Goal: Transaction & Acquisition: Purchase product/service

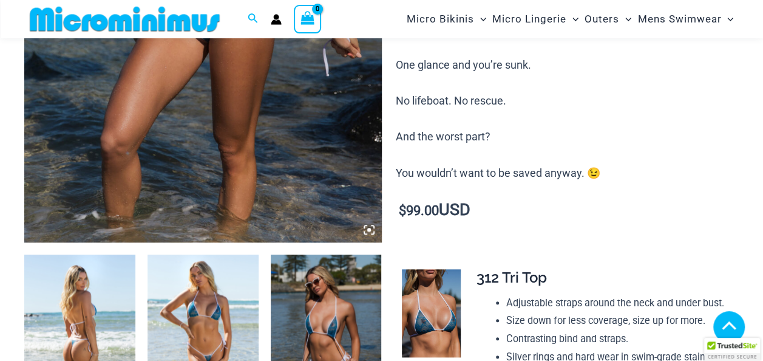
scroll to position [429, 0]
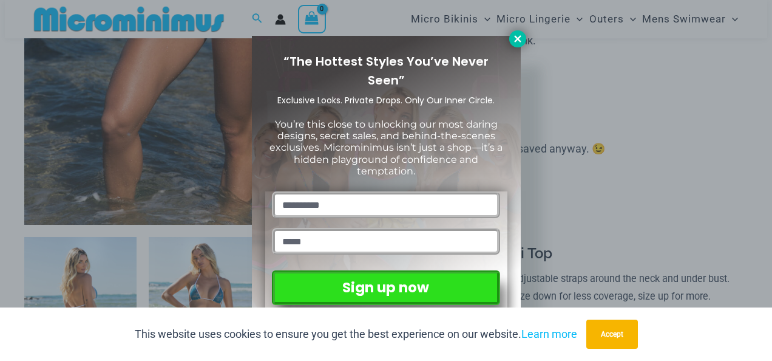
click at [520, 45] on button at bounding box center [517, 38] width 17 height 17
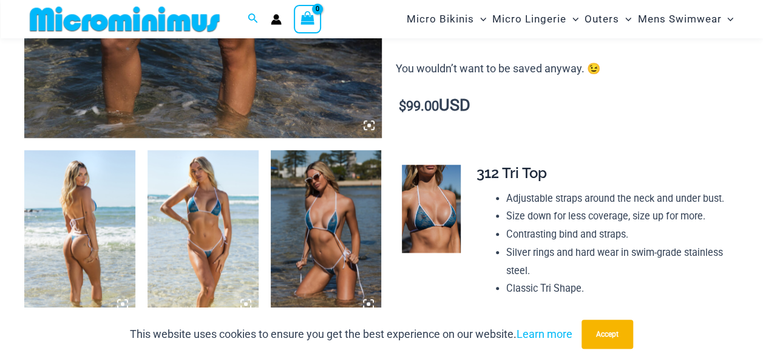
scroll to position [533, 0]
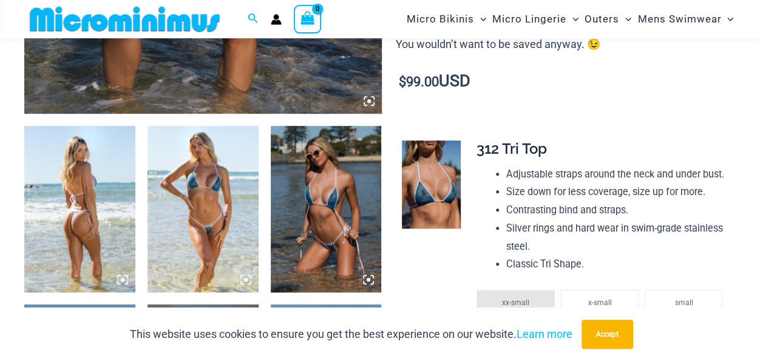
click at [333, 209] on img at bounding box center [326, 209] width 111 height 166
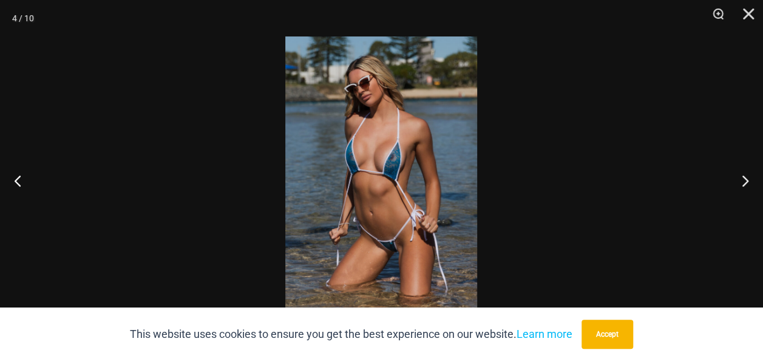
click at [386, 253] on img at bounding box center [381, 180] width 192 height 288
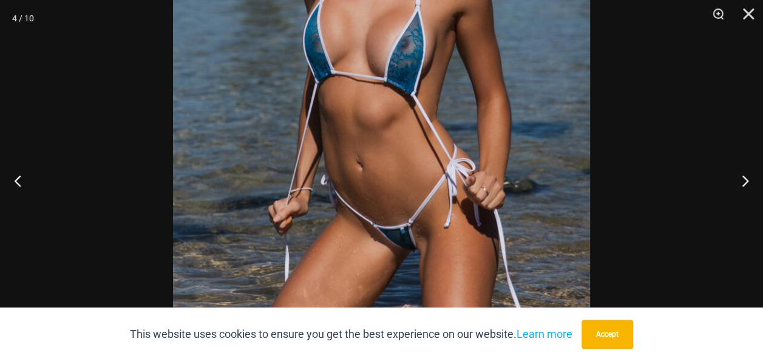
click at [386, 253] on img at bounding box center [381, 95] width 417 height 625
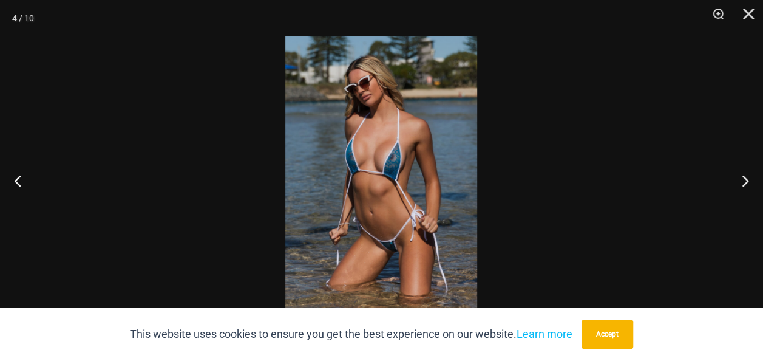
click at [386, 253] on img at bounding box center [381, 180] width 192 height 288
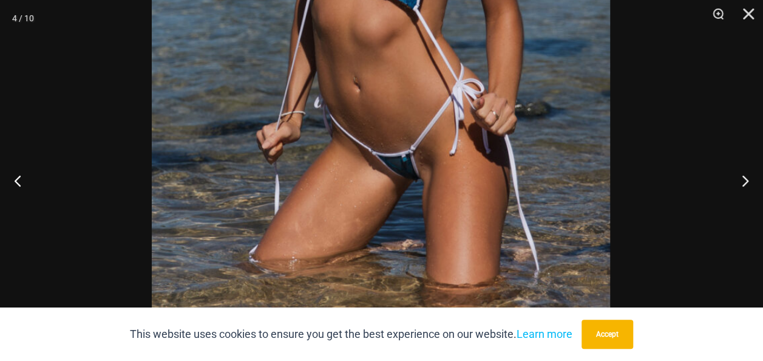
click at [395, 12] on img at bounding box center [381, 9] width 458 height 687
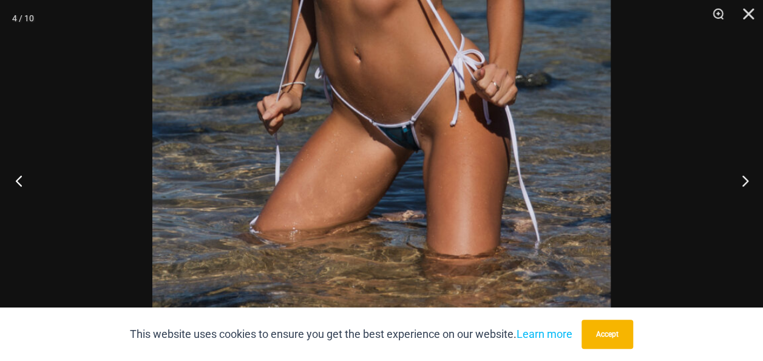
click at [17, 175] on button "Previous" at bounding box center [23, 180] width 46 height 61
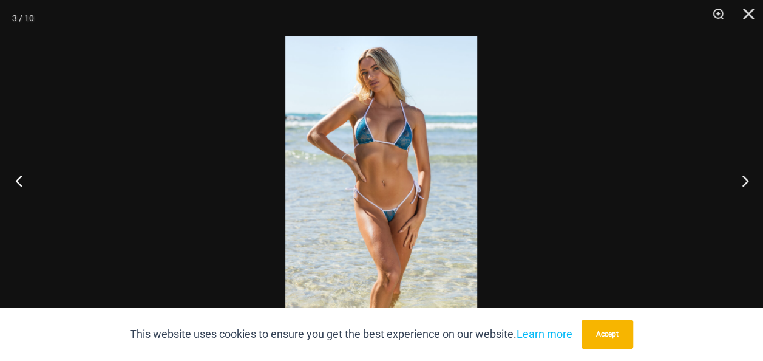
click at [17, 175] on button "Previous" at bounding box center [23, 180] width 46 height 61
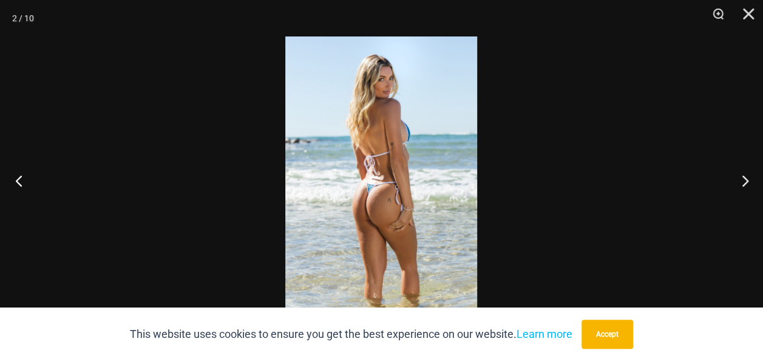
click at [17, 175] on button "Previous" at bounding box center [23, 180] width 46 height 61
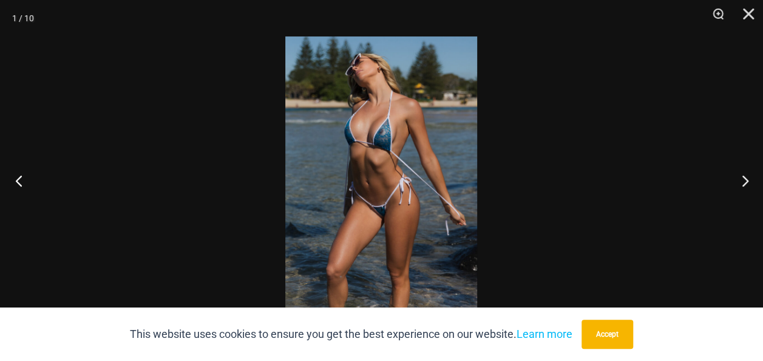
click at [17, 175] on button "Previous" at bounding box center [23, 180] width 46 height 61
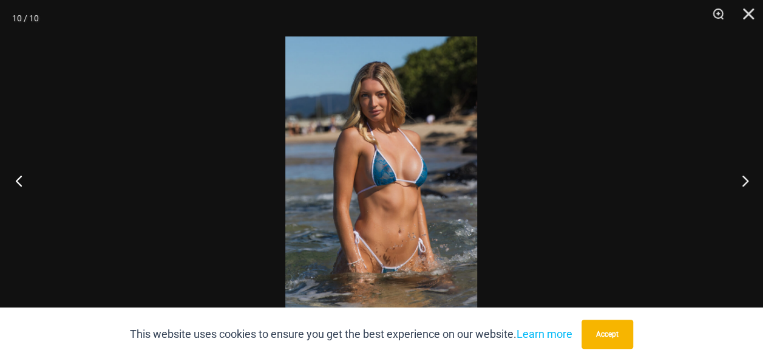
click at [17, 175] on button "Previous" at bounding box center [23, 180] width 46 height 61
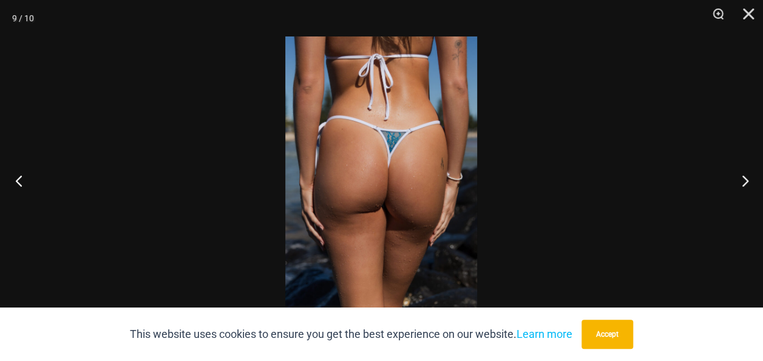
click at [17, 175] on button "Previous" at bounding box center [23, 180] width 46 height 61
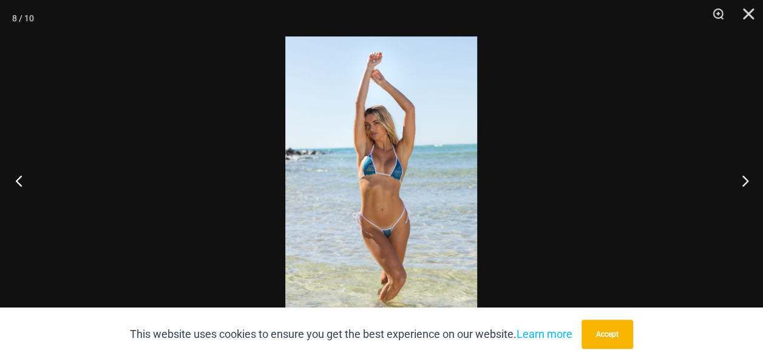
click at [17, 175] on button "Previous" at bounding box center [23, 180] width 46 height 61
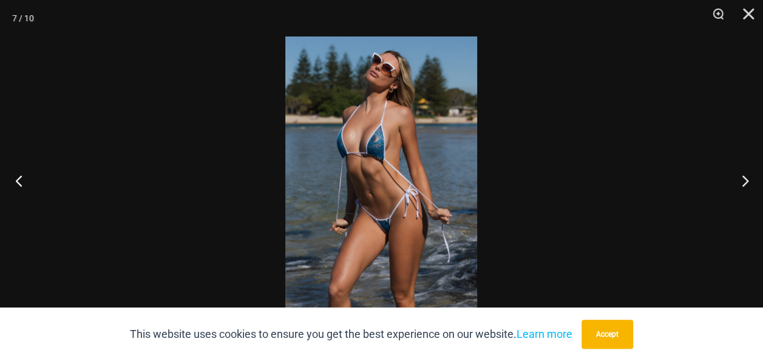
click at [17, 175] on button "Previous" at bounding box center [23, 180] width 46 height 61
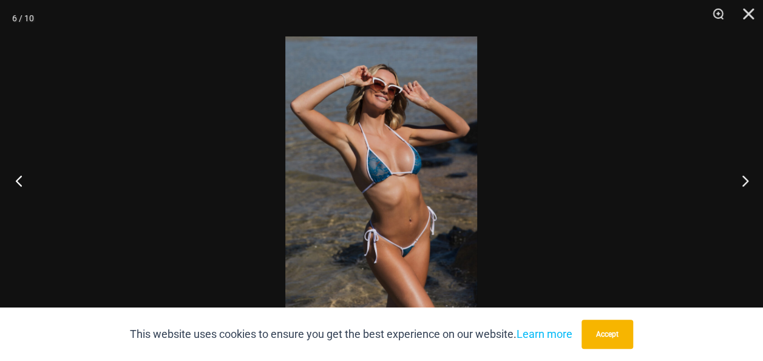
click at [17, 175] on button "Previous" at bounding box center [23, 180] width 46 height 61
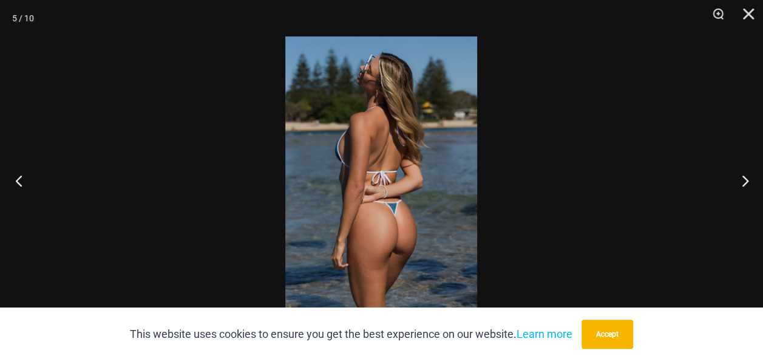
click at [17, 175] on button "Previous" at bounding box center [23, 180] width 46 height 61
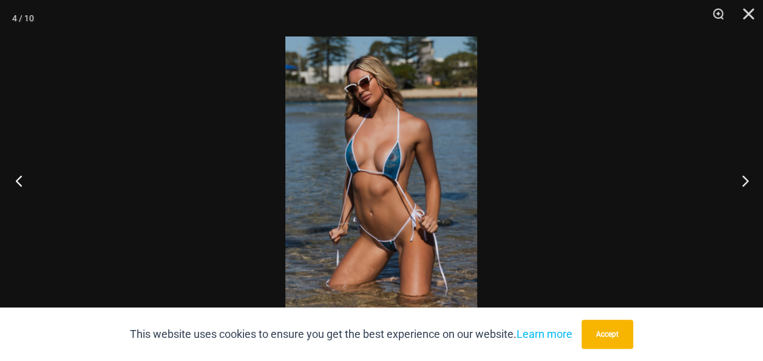
click at [17, 175] on button "Previous" at bounding box center [23, 180] width 46 height 61
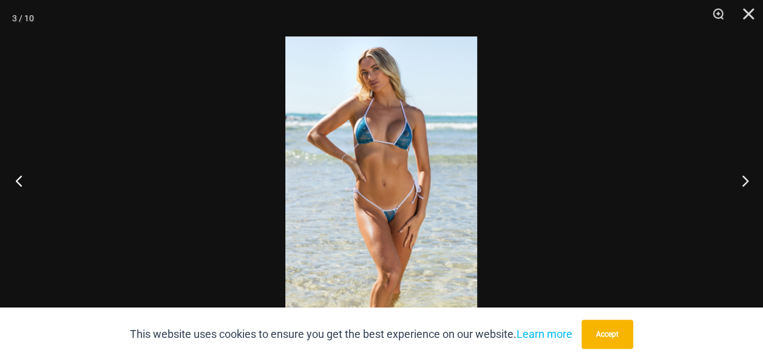
click at [17, 175] on button "Previous" at bounding box center [23, 180] width 46 height 61
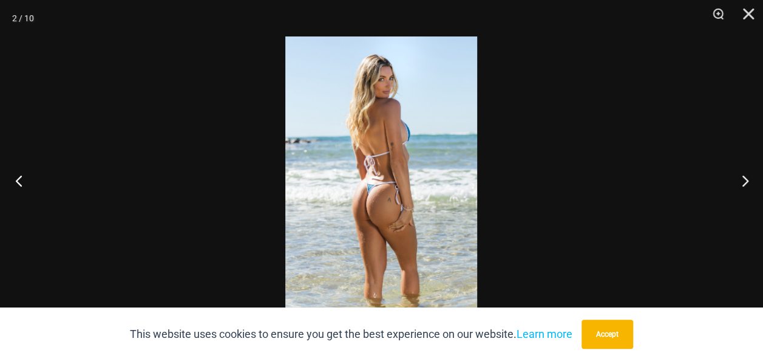
click at [17, 175] on button "Previous" at bounding box center [23, 180] width 46 height 61
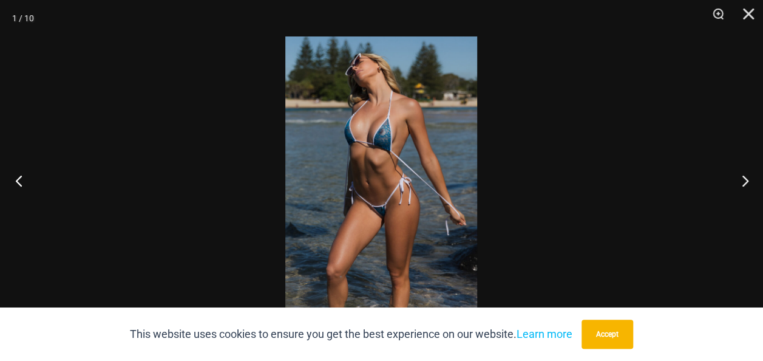
click at [17, 175] on button "Previous" at bounding box center [23, 180] width 46 height 61
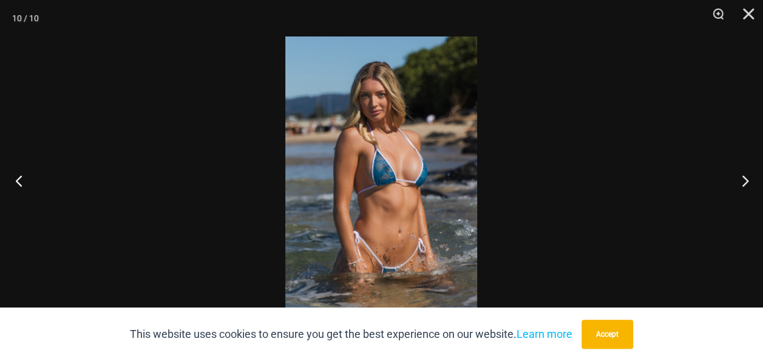
click at [17, 175] on button "Previous" at bounding box center [23, 180] width 46 height 61
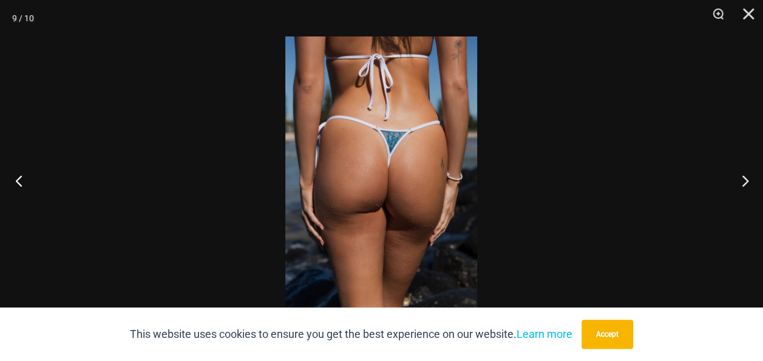
click at [17, 175] on button "Previous" at bounding box center [23, 180] width 46 height 61
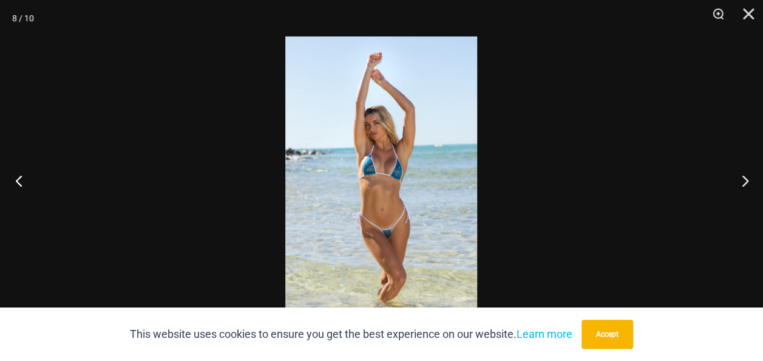
click at [17, 175] on button "Previous" at bounding box center [23, 180] width 46 height 61
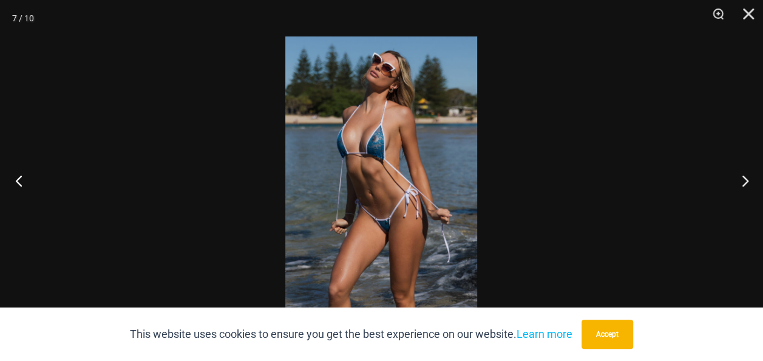
click at [17, 175] on button "Previous" at bounding box center [23, 180] width 46 height 61
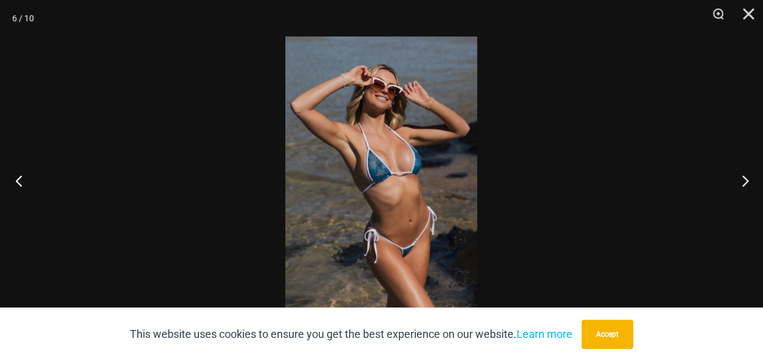
click at [17, 175] on button "Previous" at bounding box center [23, 180] width 46 height 61
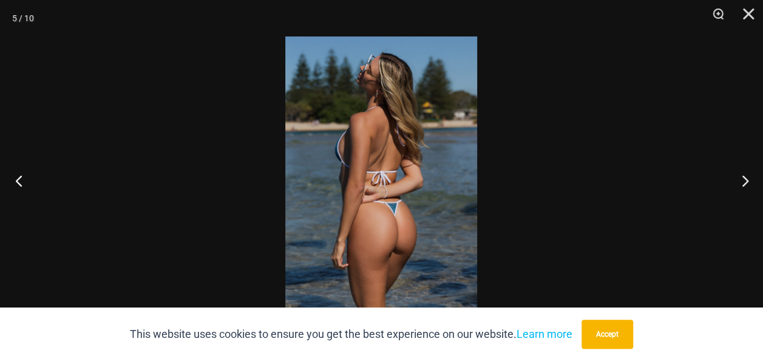
click at [17, 175] on button "Previous" at bounding box center [23, 180] width 46 height 61
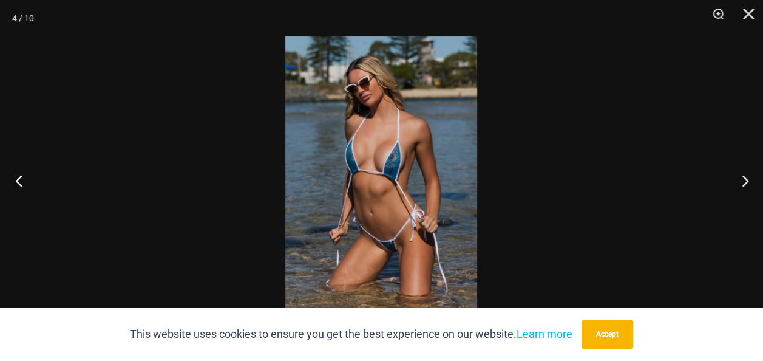
click at [17, 175] on button "Previous" at bounding box center [23, 180] width 46 height 61
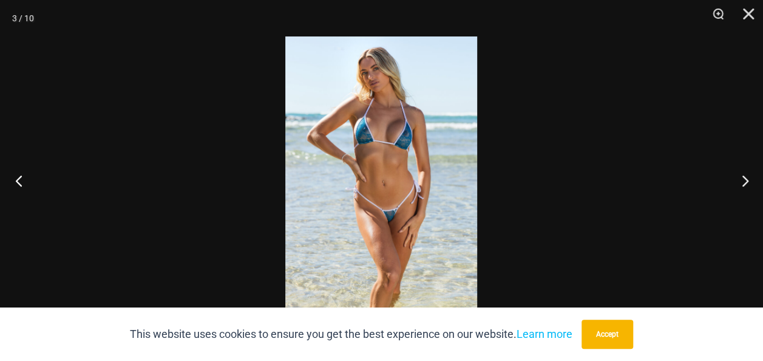
click at [17, 175] on button "Previous" at bounding box center [23, 180] width 46 height 61
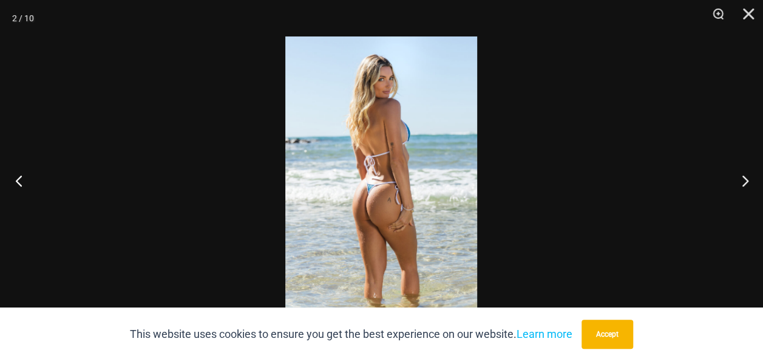
click at [17, 175] on button "Previous" at bounding box center [23, 180] width 46 height 61
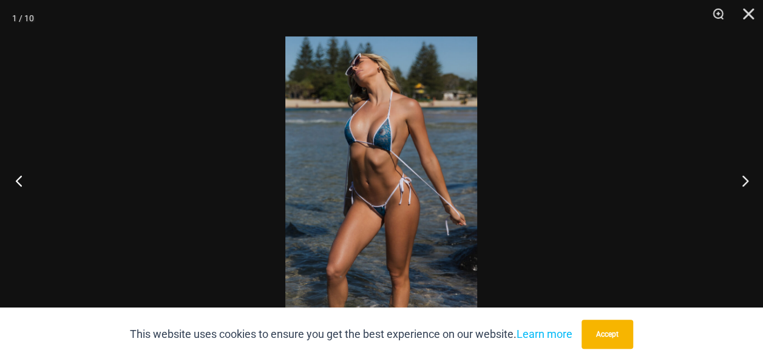
click at [17, 175] on button "Previous" at bounding box center [23, 180] width 46 height 61
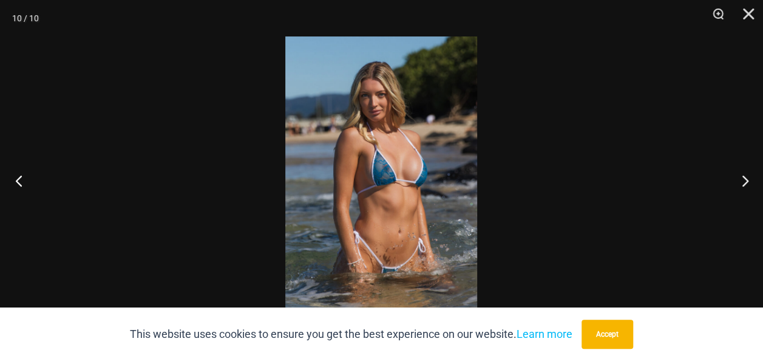
click at [17, 175] on button "Previous" at bounding box center [23, 180] width 46 height 61
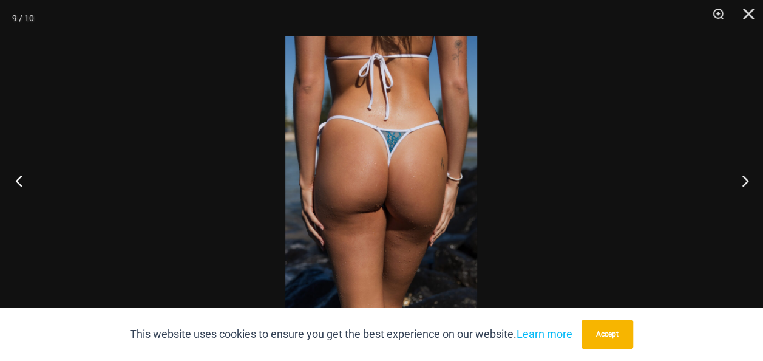
click at [17, 175] on button "Previous" at bounding box center [23, 180] width 46 height 61
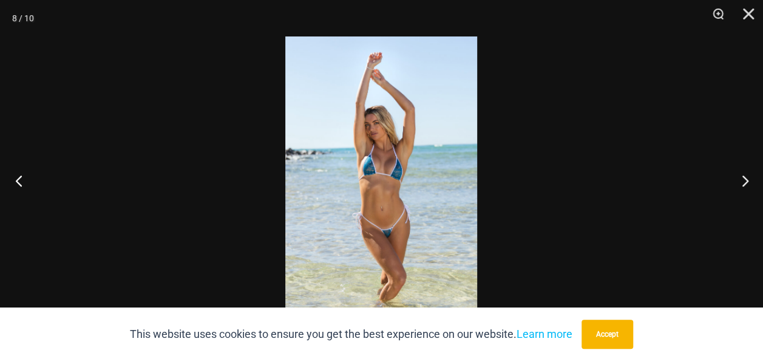
click at [17, 175] on button "Previous" at bounding box center [23, 180] width 46 height 61
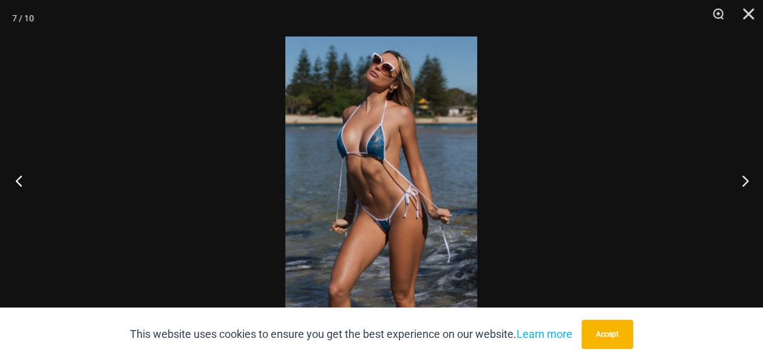
click at [17, 175] on button "Previous" at bounding box center [23, 180] width 46 height 61
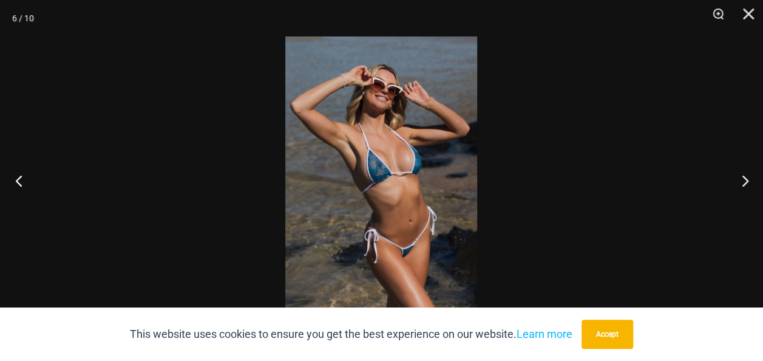
click at [17, 175] on button "Previous" at bounding box center [23, 180] width 46 height 61
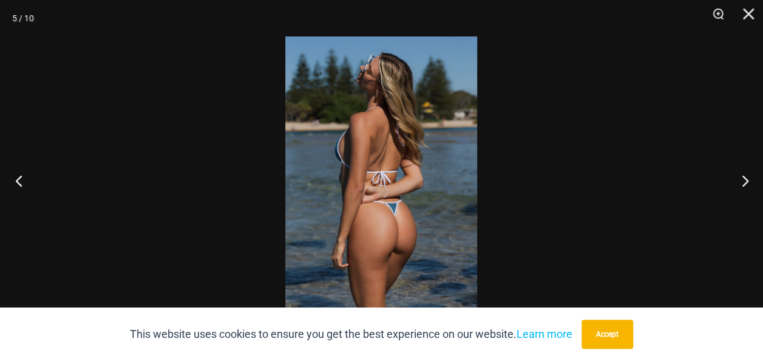
click at [17, 175] on button "Previous" at bounding box center [23, 180] width 46 height 61
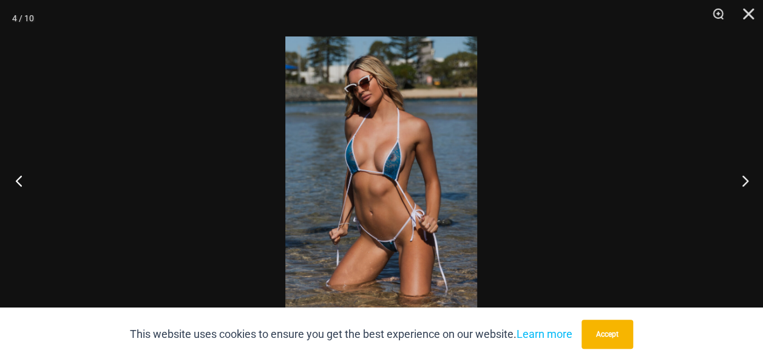
click at [17, 175] on button "Previous" at bounding box center [23, 180] width 46 height 61
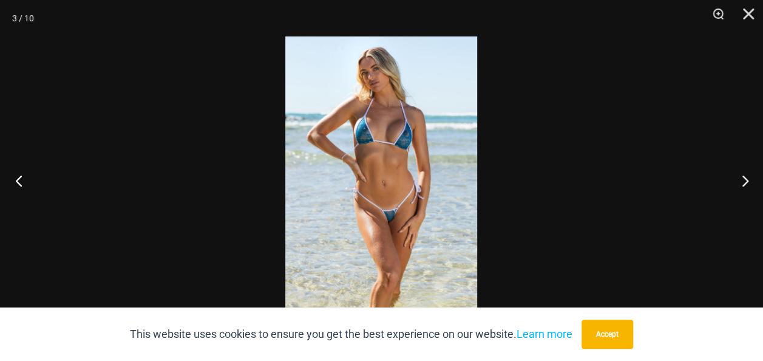
click at [17, 175] on button "Previous" at bounding box center [23, 180] width 46 height 61
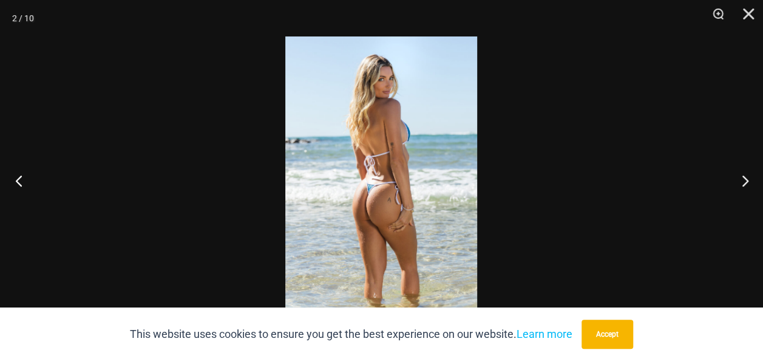
click at [17, 175] on button "Previous" at bounding box center [23, 180] width 46 height 61
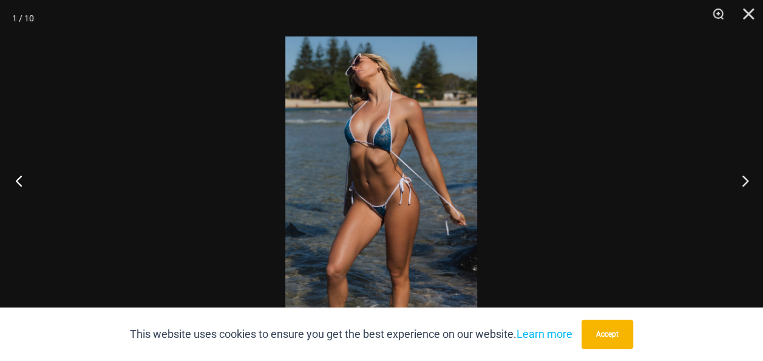
click at [17, 175] on button "Previous" at bounding box center [23, 180] width 46 height 61
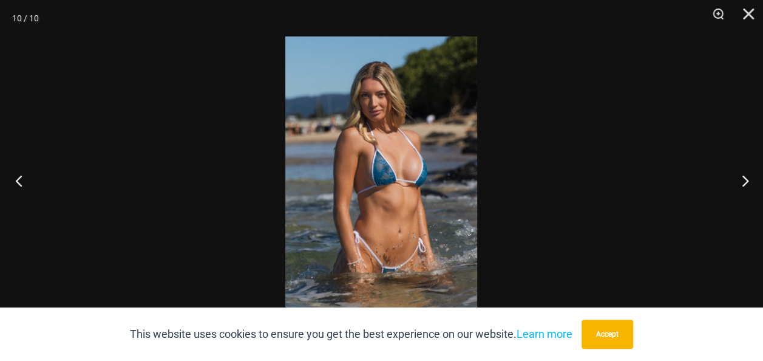
click at [17, 175] on button "Previous" at bounding box center [23, 180] width 46 height 61
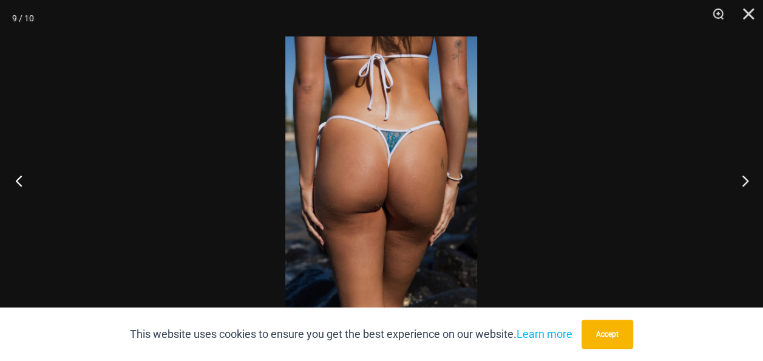
click at [17, 175] on button "Previous" at bounding box center [23, 180] width 46 height 61
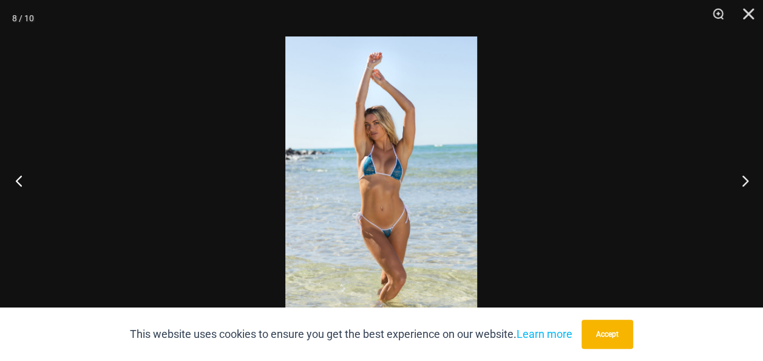
click at [17, 175] on button "Previous" at bounding box center [23, 180] width 46 height 61
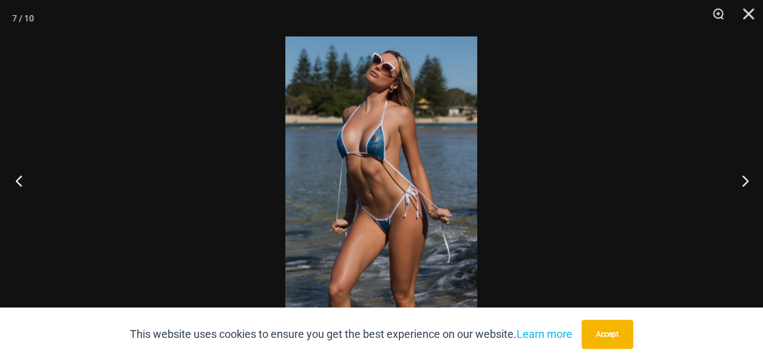
click at [17, 175] on button "Previous" at bounding box center [23, 180] width 46 height 61
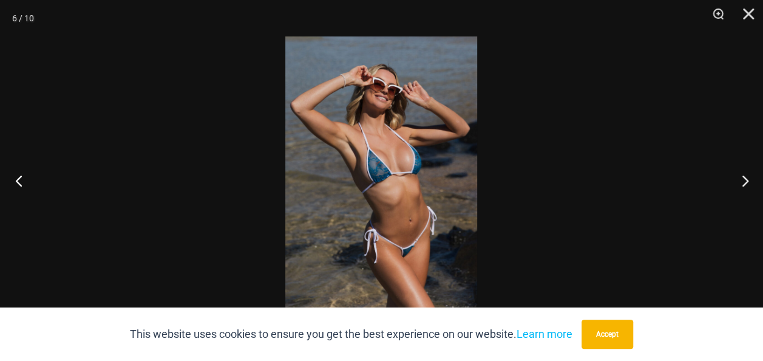
click at [17, 175] on button "Previous" at bounding box center [23, 180] width 46 height 61
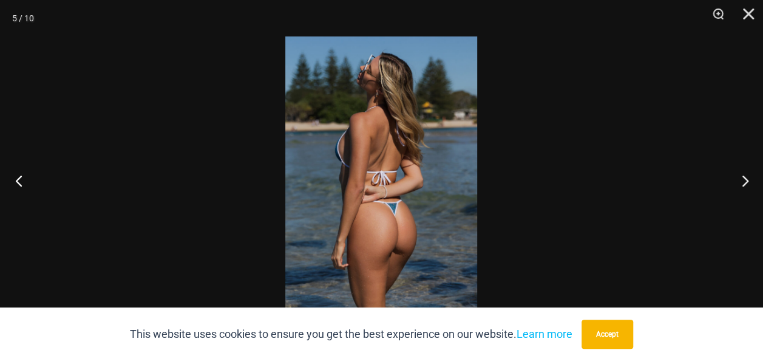
click at [17, 175] on button "Previous" at bounding box center [23, 180] width 46 height 61
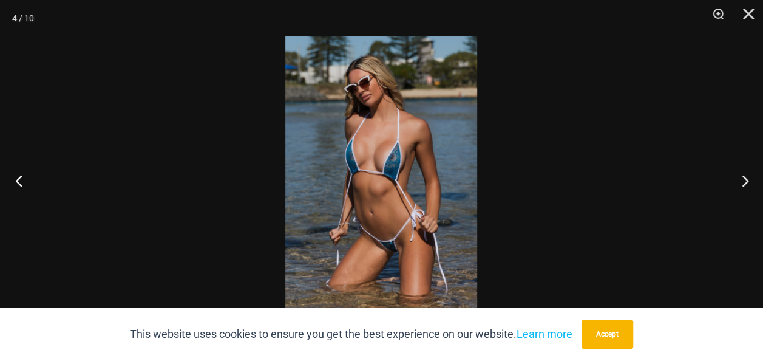
click at [17, 175] on button "Previous" at bounding box center [23, 180] width 46 height 61
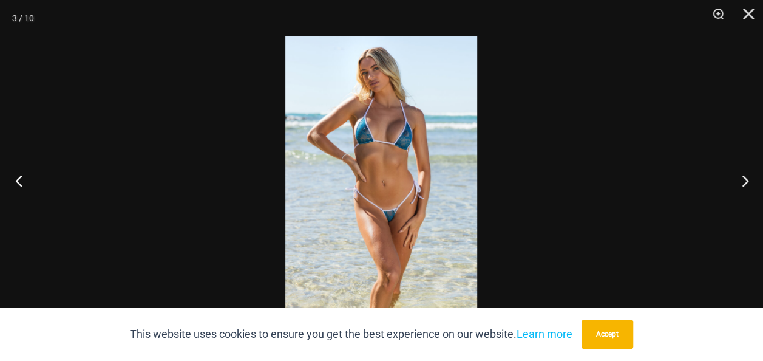
click at [17, 175] on button "Previous" at bounding box center [23, 180] width 46 height 61
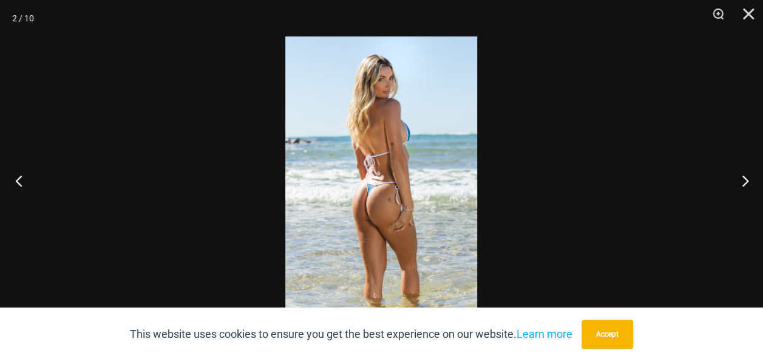
click at [17, 175] on button "Previous" at bounding box center [23, 180] width 46 height 61
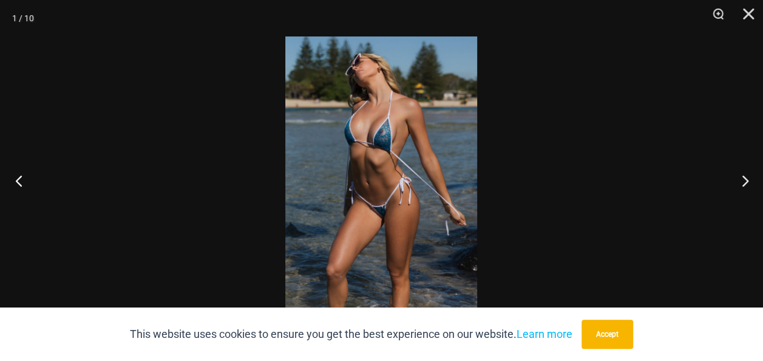
click at [17, 175] on button "Previous" at bounding box center [23, 180] width 46 height 61
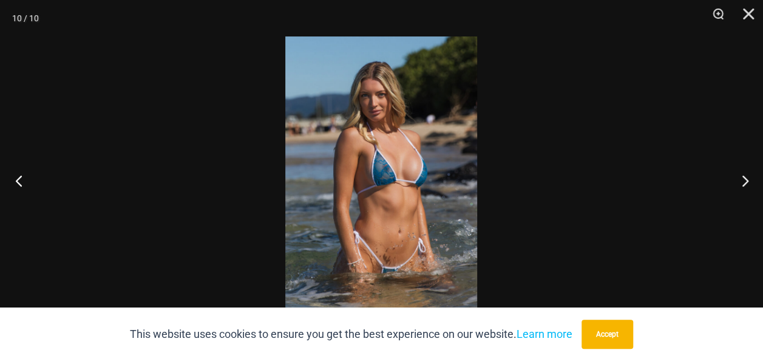
click at [17, 175] on button "Previous" at bounding box center [23, 180] width 46 height 61
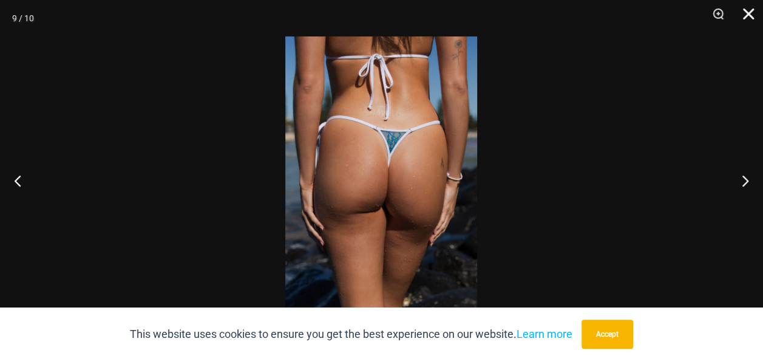
click at [750, 13] on button "Close" at bounding box center [744, 18] width 30 height 36
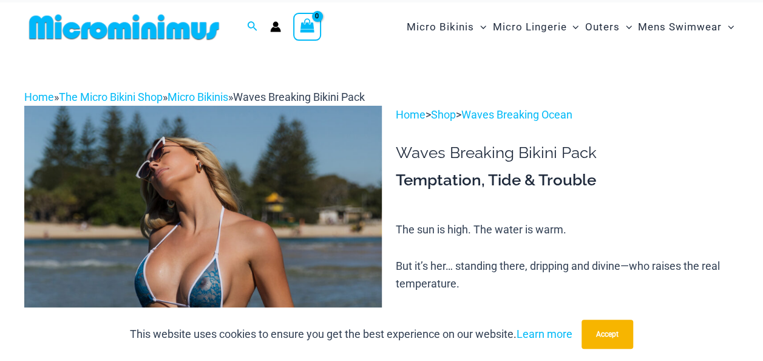
scroll to position [0, 0]
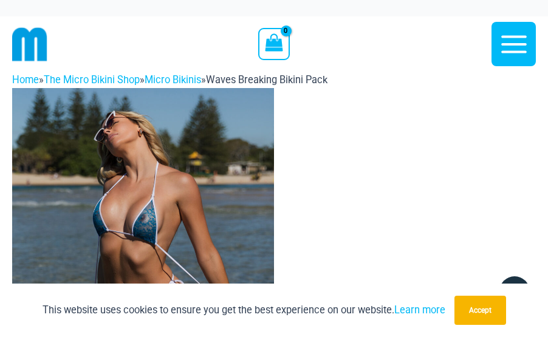
click at [59, 25] on div at bounding box center [129, 43] width 234 height 55
click at [64, 191] on img at bounding box center [143, 284] width 262 height 393
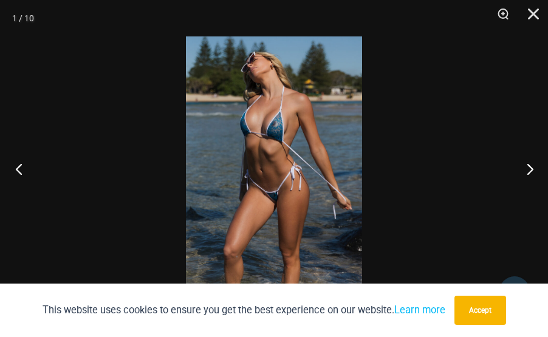
click at [14, 167] on button "Previous" at bounding box center [23, 168] width 46 height 61
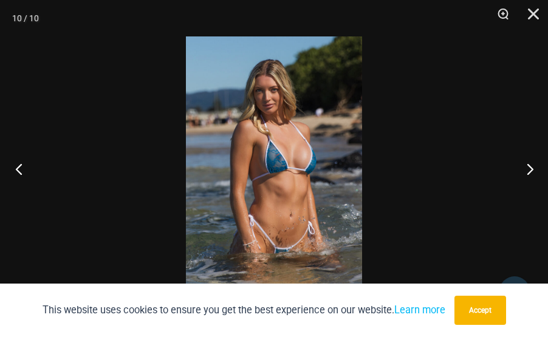
click at [14, 167] on button "Previous" at bounding box center [23, 168] width 46 height 61
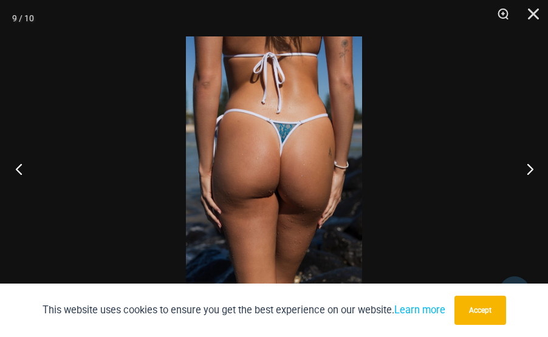
click at [14, 167] on button "Previous" at bounding box center [23, 168] width 46 height 61
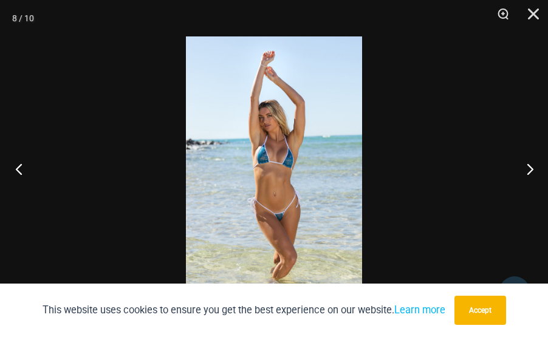
click at [14, 167] on button "Previous" at bounding box center [23, 168] width 46 height 61
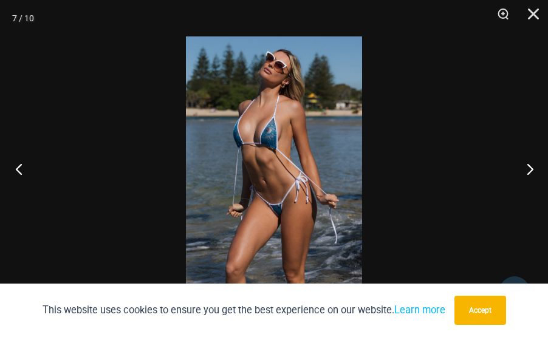
click at [14, 167] on button "Previous" at bounding box center [23, 168] width 46 height 61
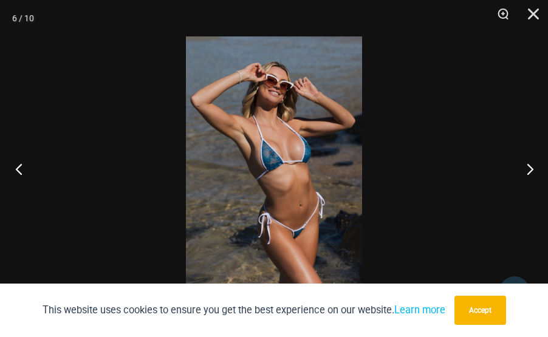
click at [14, 167] on button "Previous" at bounding box center [23, 168] width 46 height 61
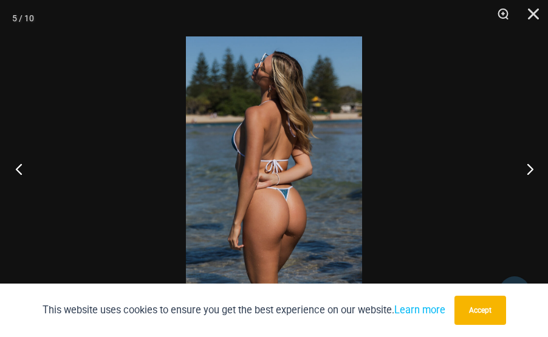
click at [14, 167] on button "Previous" at bounding box center [23, 168] width 46 height 61
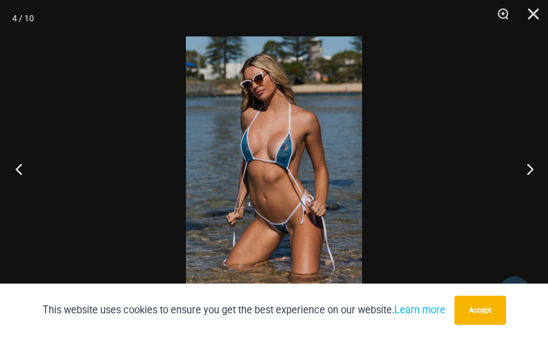
click at [14, 167] on button "Previous" at bounding box center [23, 168] width 46 height 61
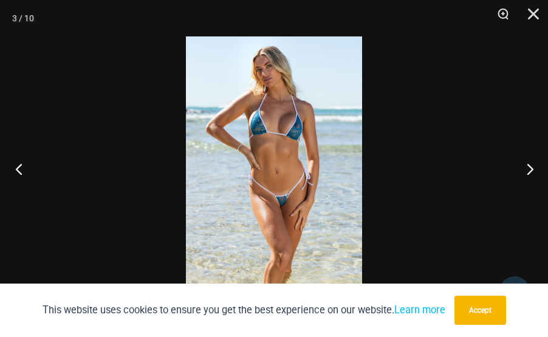
click at [14, 167] on button "Previous" at bounding box center [23, 168] width 46 height 61
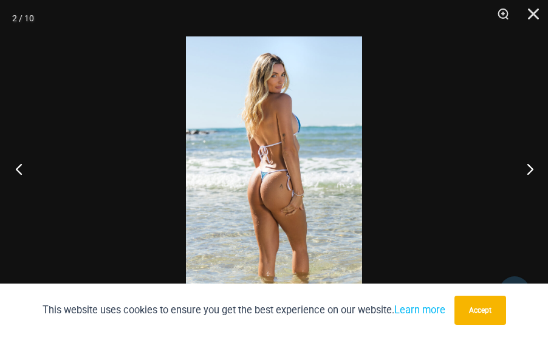
click at [14, 167] on button "Previous" at bounding box center [23, 168] width 46 height 61
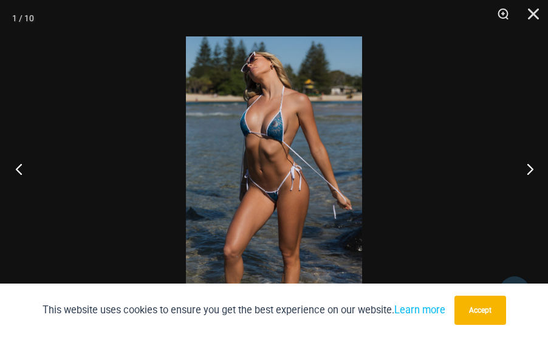
click at [14, 167] on button "Previous" at bounding box center [23, 168] width 46 height 61
